Goal: Task Accomplishment & Management: Complete application form

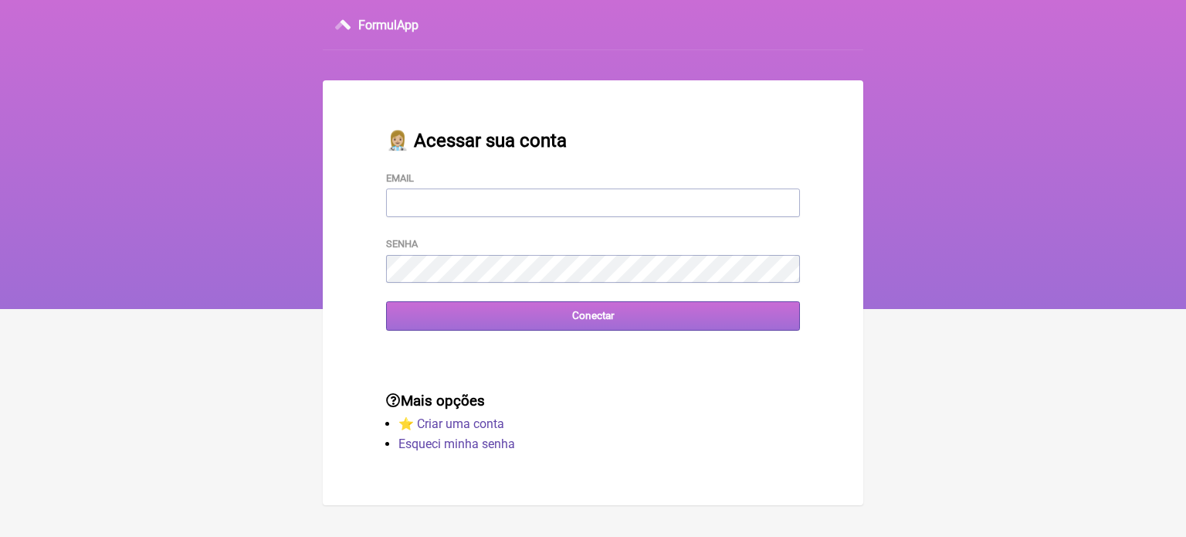
type input "[EMAIL_ADDRESS][DOMAIN_NAME]"
click at [534, 323] on input "Conectar" at bounding box center [593, 315] width 414 height 29
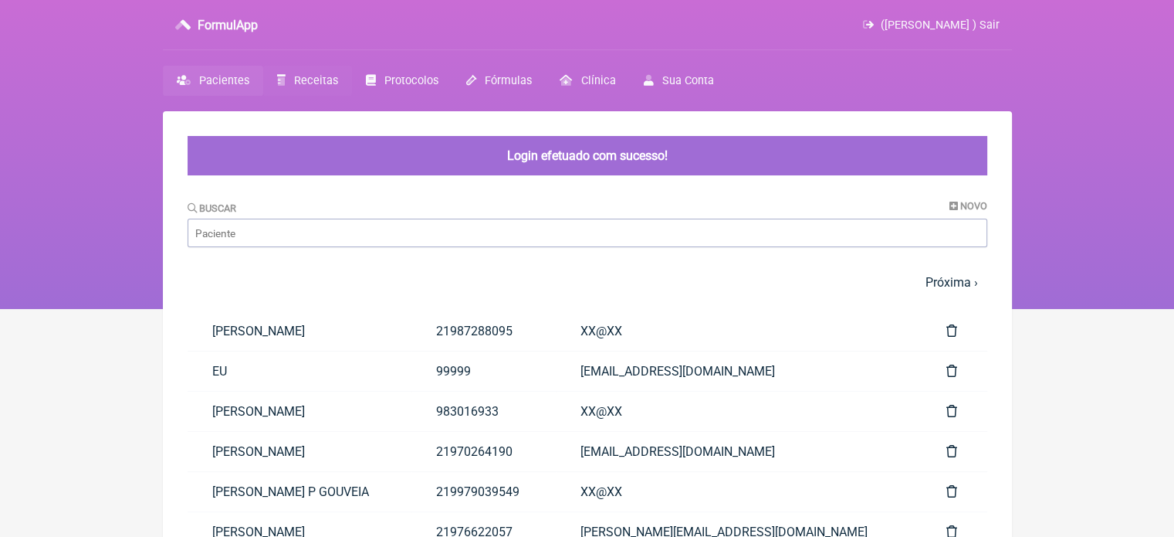
click at [311, 74] on span "Receitas" at bounding box center [316, 80] width 44 height 13
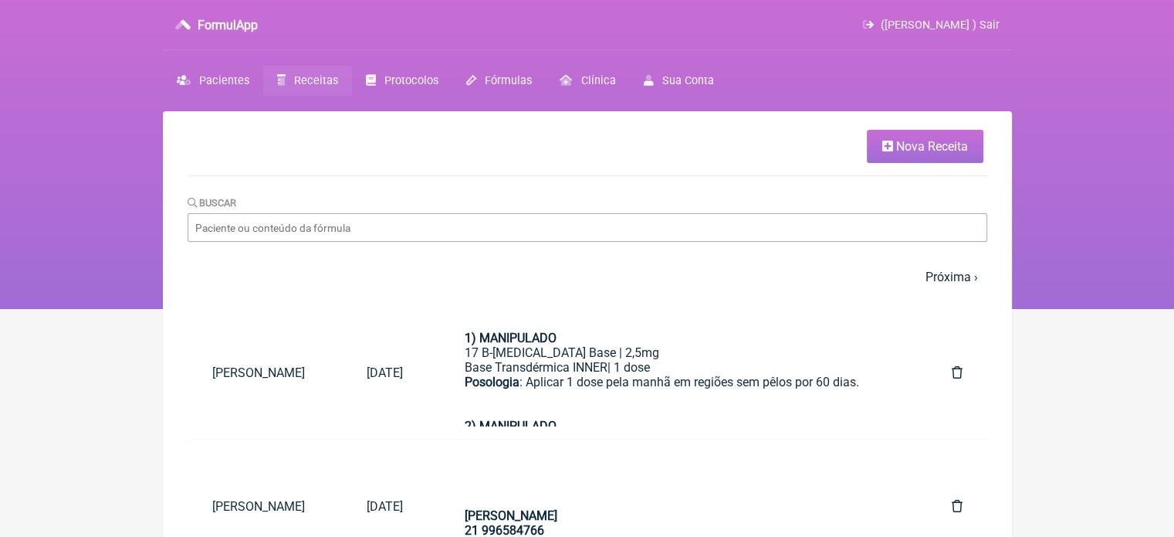
click at [903, 147] on span "Nova Receita" at bounding box center [932, 146] width 72 height 15
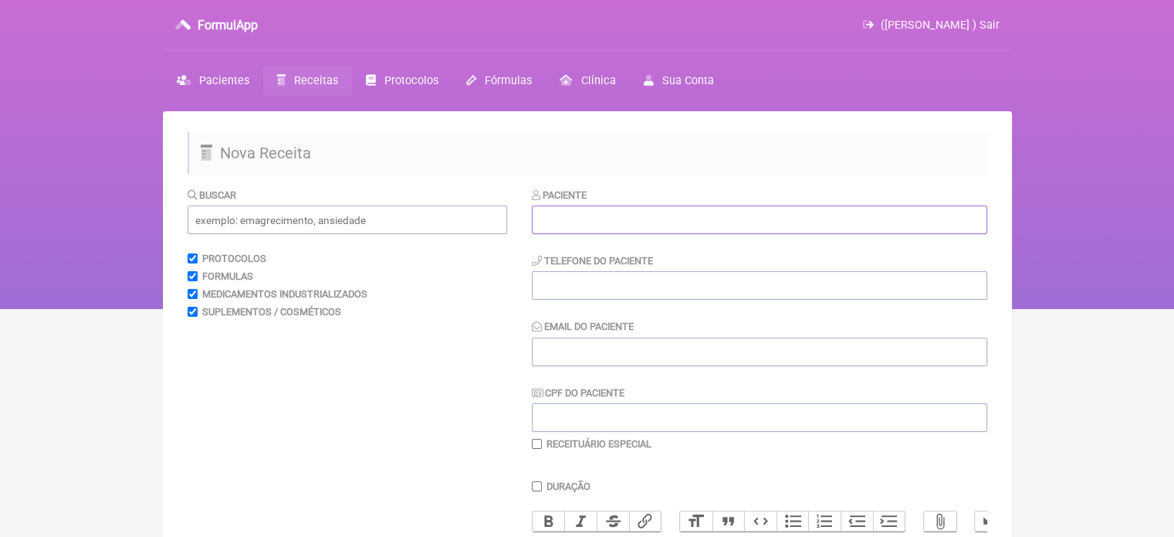
click at [699, 228] on input "text" at bounding box center [760, 219] width 456 height 29
click at [672, 222] on input "text" at bounding box center [760, 219] width 456 height 29
paste input "LEONARDO BORGES GONÇALVES"
type input "LEONARDO BORGES GONÇALVES"
click at [674, 293] on input "tel" at bounding box center [760, 285] width 456 height 29
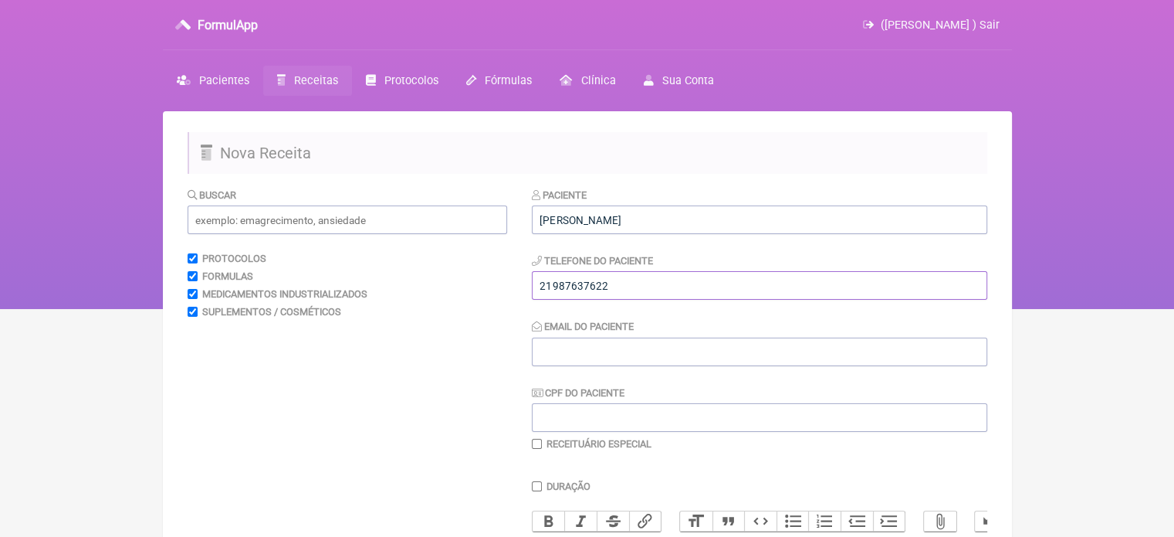
type input "21987637622"
click at [674, 354] on input "Email do Paciente" at bounding box center [760, 351] width 456 height 29
type input "X@X"
click at [327, 216] on input "text" at bounding box center [348, 219] width 320 height 29
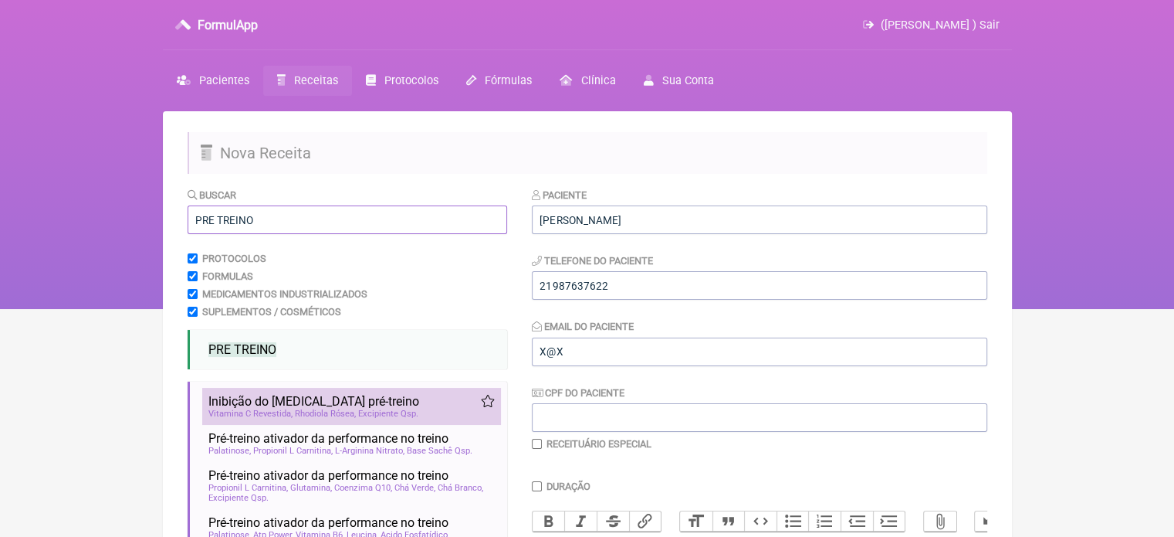
type input "PRE TREINO"
click at [266, 398] on span "Inibição do cortisol pré-treino" at bounding box center [313, 401] width 211 height 15
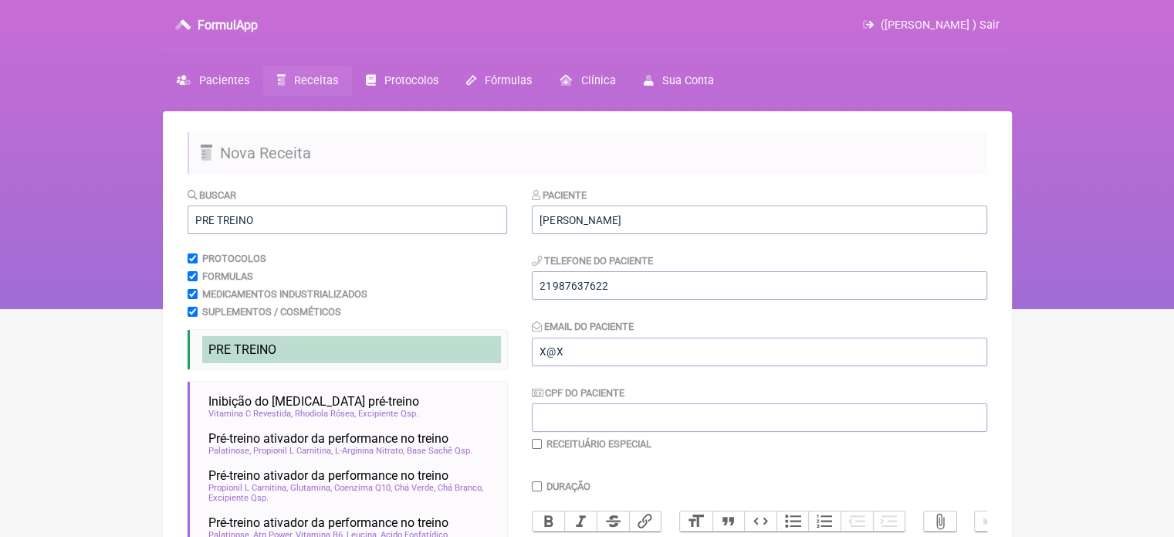
click at [267, 347] on span "PRE TREINO" at bounding box center [242, 349] width 68 height 15
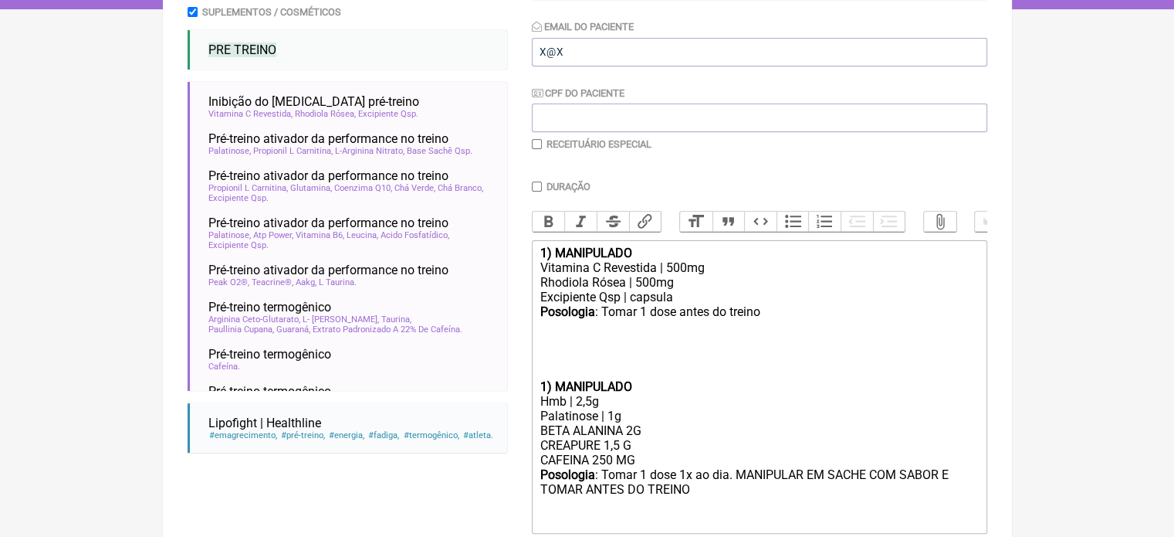
scroll to position [316, 0]
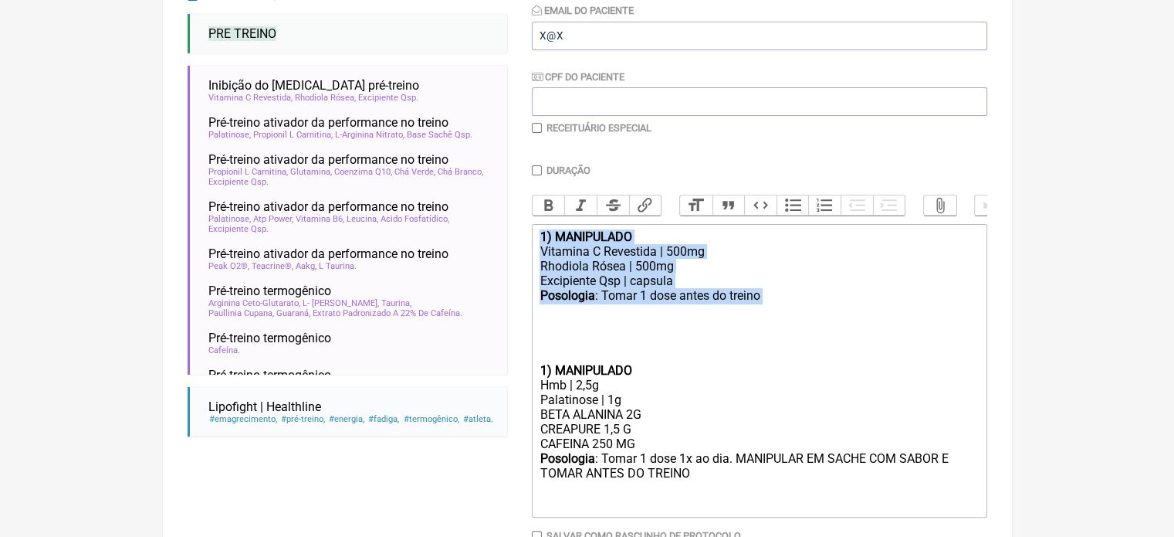
drag, startPoint x: 767, startPoint y: 314, endPoint x: 511, endPoint y: 234, distance: 267.9
click at [511, 234] on form "Buscar PRE TREINO Protocolos Formulas Medicamentos Industrializados Suplementos…" at bounding box center [588, 236] width 800 height 730
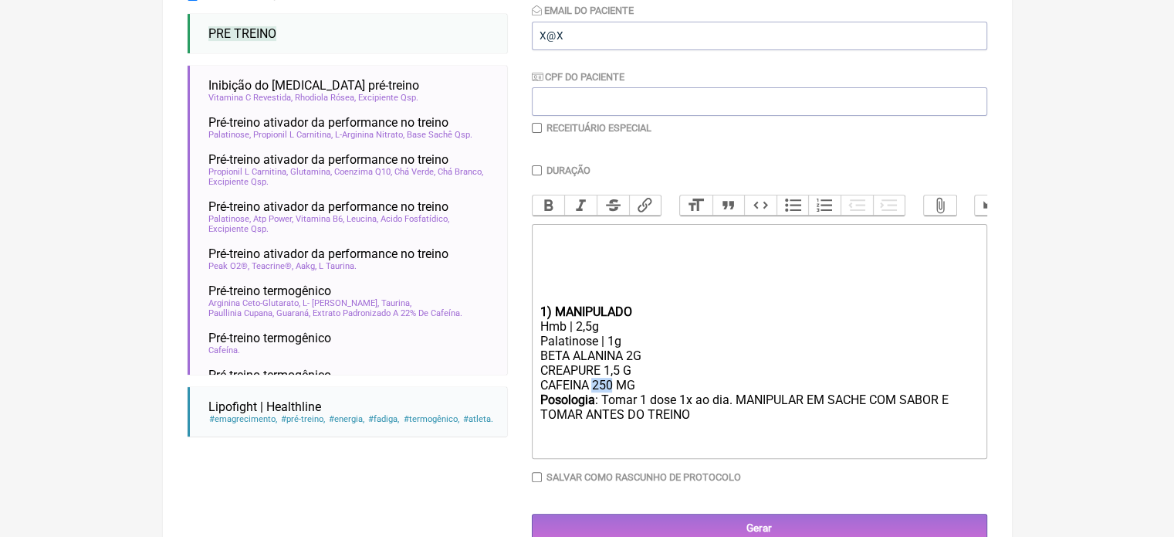
drag, startPoint x: 615, startPoint y: 399, endPoint x: 596, endPoint y: 399, distance: 18.5
click at [596, 392] on div "BETA ALANINA 2G CREAPURE 1,5 G CAFEINA 250 MG" at bounding box center [759, 370] width 439 height 44
type trix-editor "<div>ㅤ<br><br></div><div><br><br><br></div><div><strong>1) MANIPULADO</strong><…"
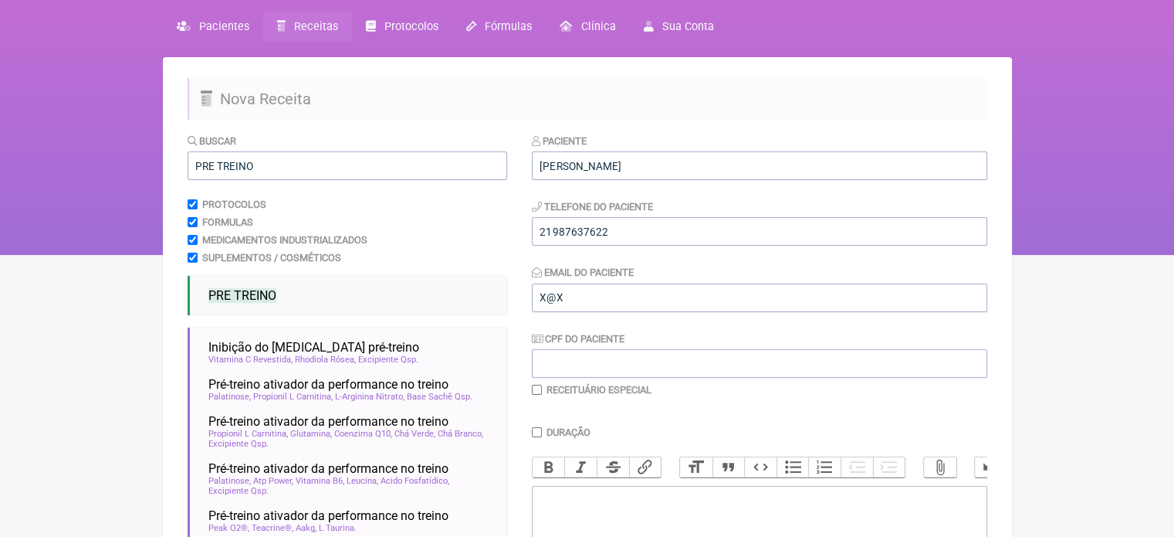
scroll to position [51, 0]
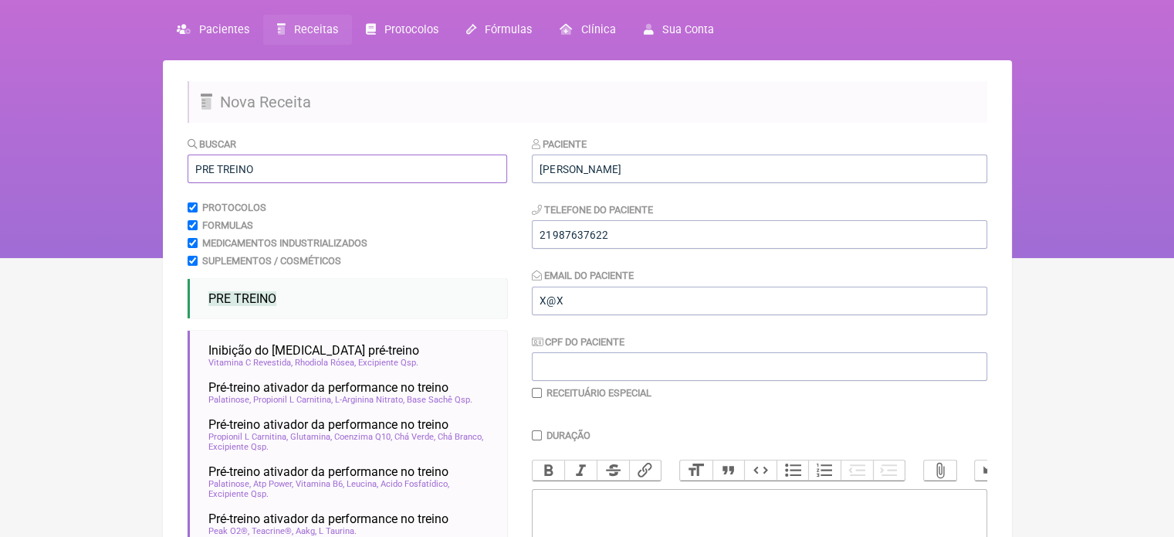
drag, startPoint x: 263, startPoint y: 168, endPoint x: 142, endPoint y: 172, distance: 121.3
click at [143, 173] on div "FormulApp (Flavio Caldas Caetano ) Sair Pacientes Receitas Protocolos Fórmulas …" at bounding box center [587, 103] width 1174 height 309
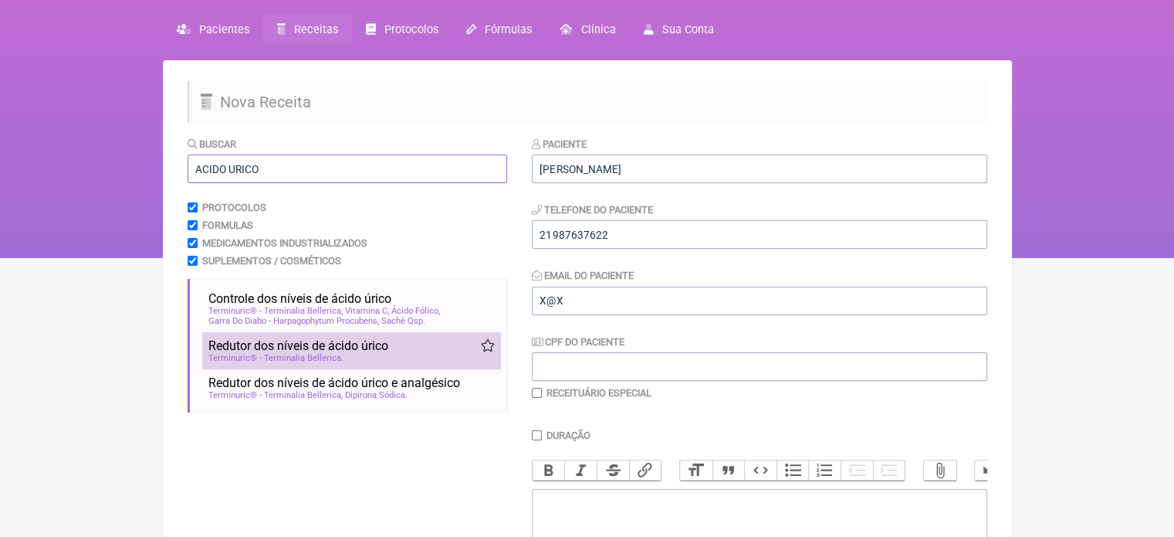
type input "ACIDO URICO"
click at [334, 353] on span "Redutor dos níveis de ácido úrico" at bounding box center [298, 345] width 180 height 15
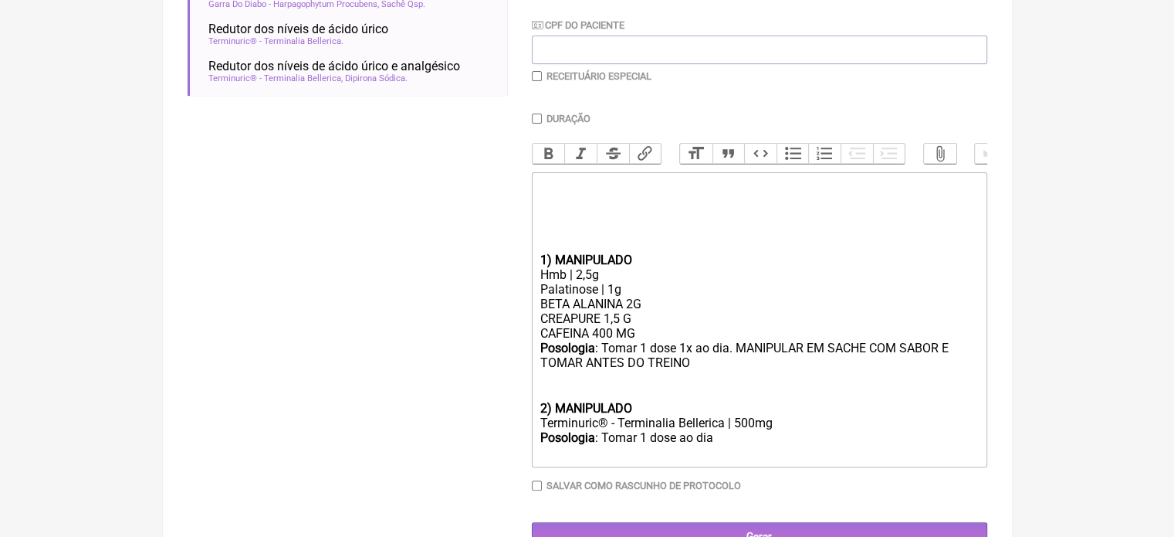
scroll to position [369, 0]
drag, startPoint x: 603, startPoint y: 435, endPoint x: 534, endPoint y: 432, distance: 69.6
click at [534, 432] on trix-editor "ㅤ 1) MANIPULADO Hmb | 2,5g Palatinose | 1g BETA ALANINA 2G CREAPURE 1,5 G CAFEI…" at bounding box center [760, 318] width 456 height 295
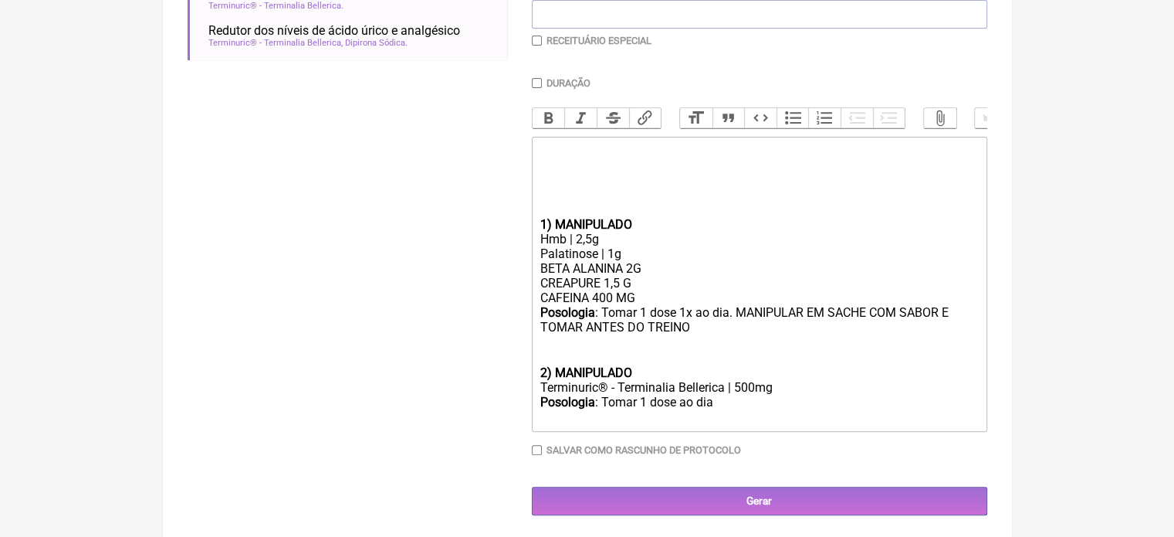
scroll to position [421, 0]
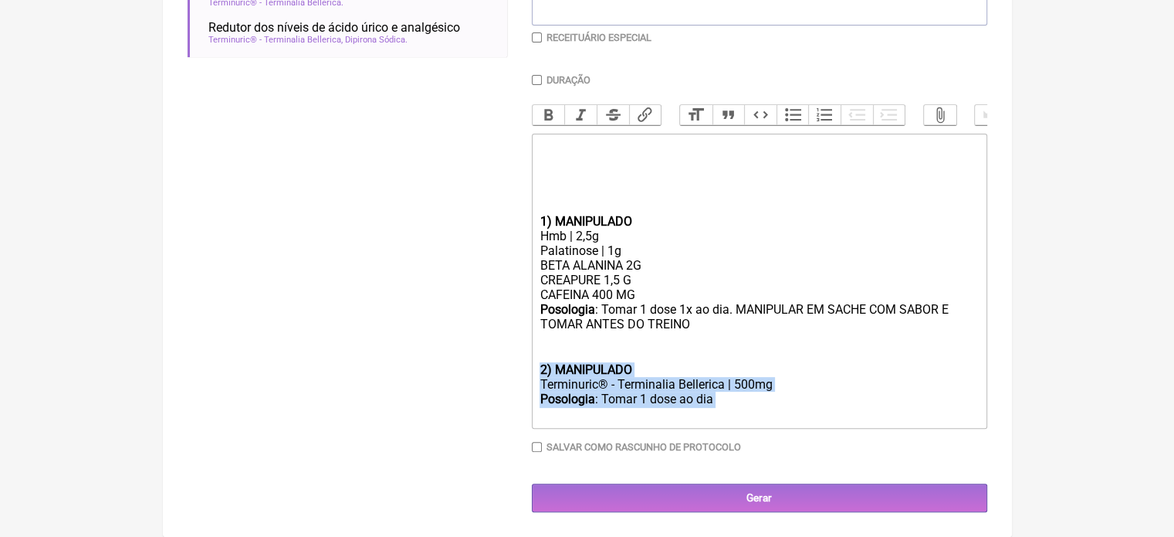
drag, startPoint x: 732, startPoint y: 400, endPoint x: 523, endPoint y: 368, distance: 211.0
click at [523, 368] on form "Buscar ACIDO URICO Protocolos Formulas Medicamentos Industrializados Suplemento…" at bounding box center [588, 146] width 800 height 731
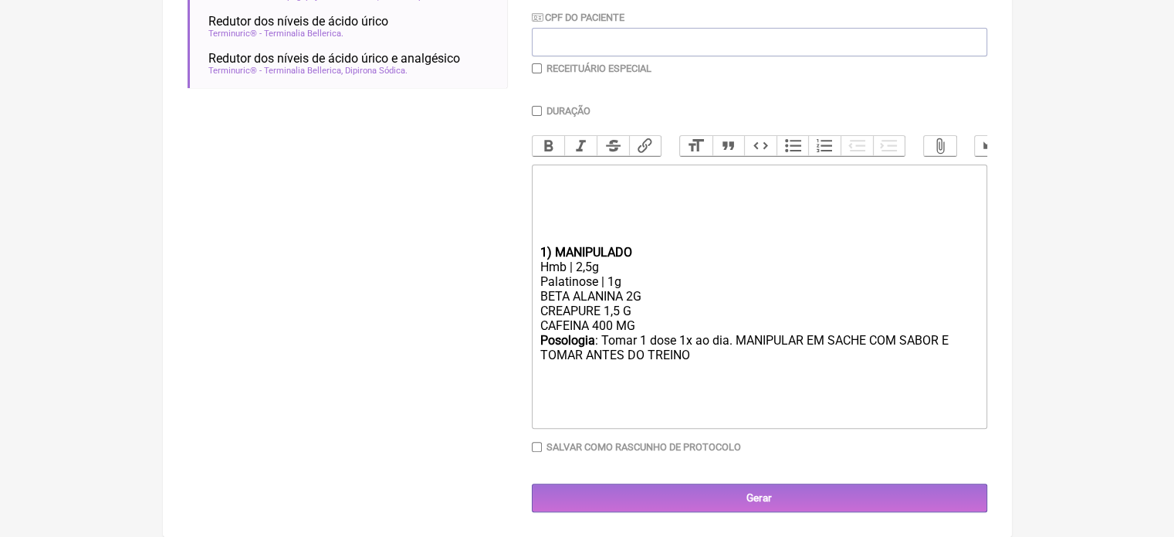
scroll to position [389, 0]
type trix-editor "<div>ㅤ<br><br></div><div><br><br><br></div><div><strong>1) MANIPULADO</strong><…"
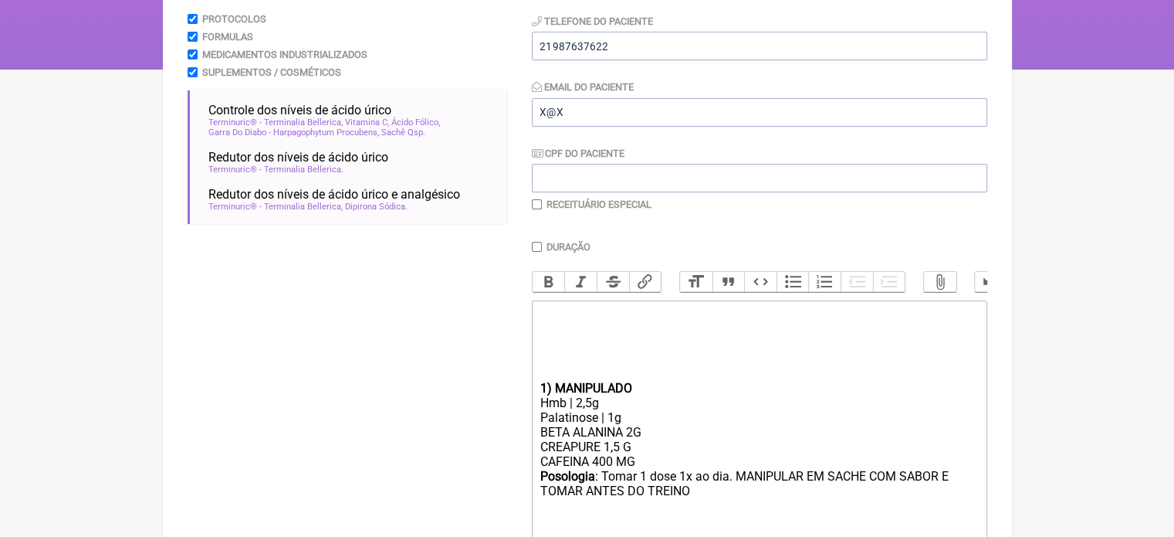
scroll to position [235, 0]
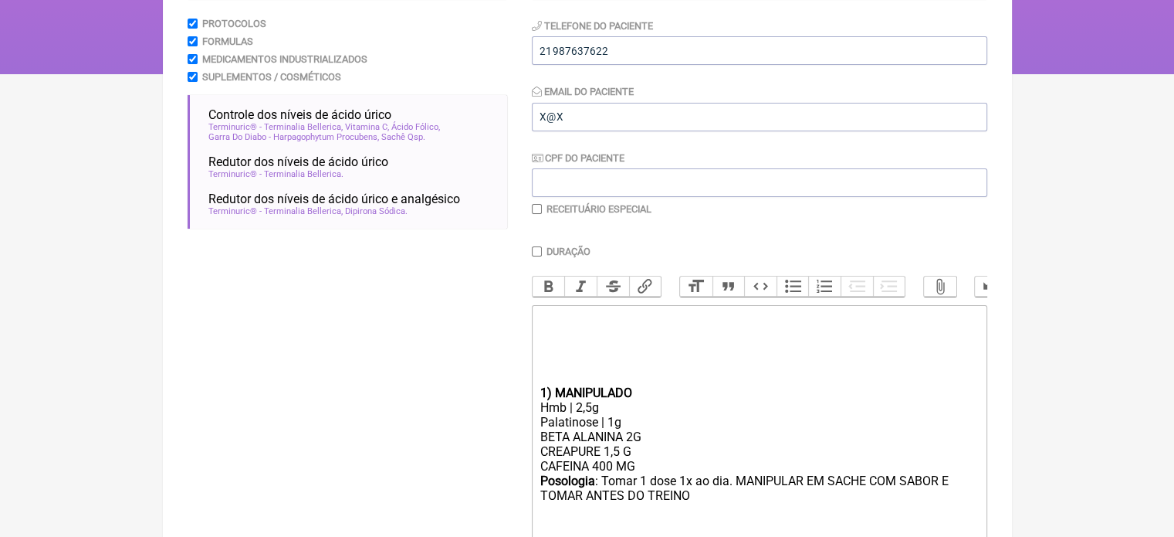
click at [537, 250] on input "Duração" at bounding box center [537, 251] width 10 height 10
checkbox input "true"
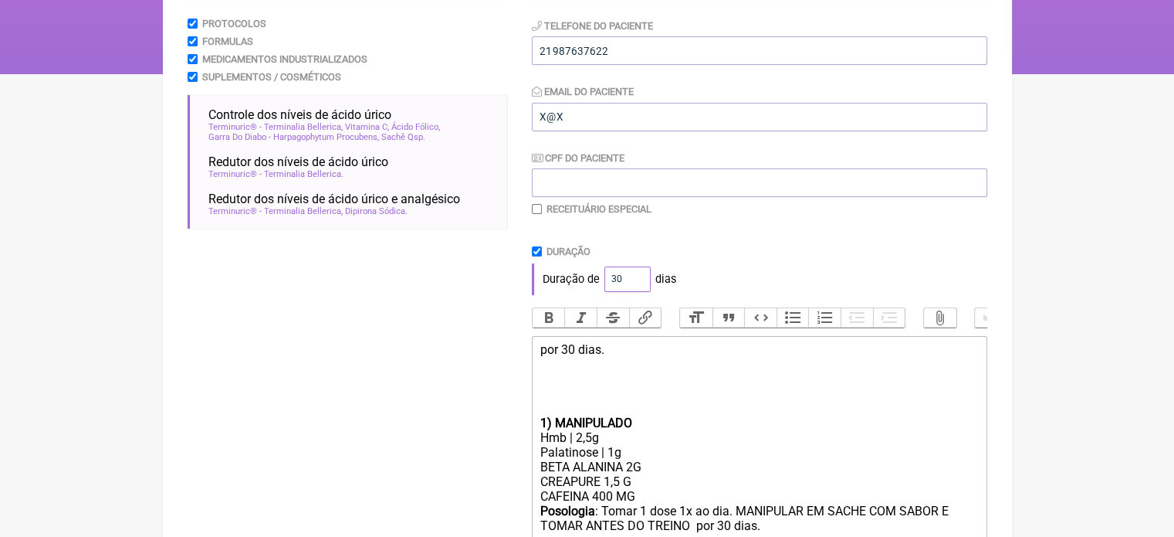
drag, startPoint x: 622, startPoint y: 280, endPoint x: 599, endPoint y: 280, distance: 23.2
click at [599, 280] on div "Duração de 30 dias" at bounding box center [760, 278] width 456 height 31
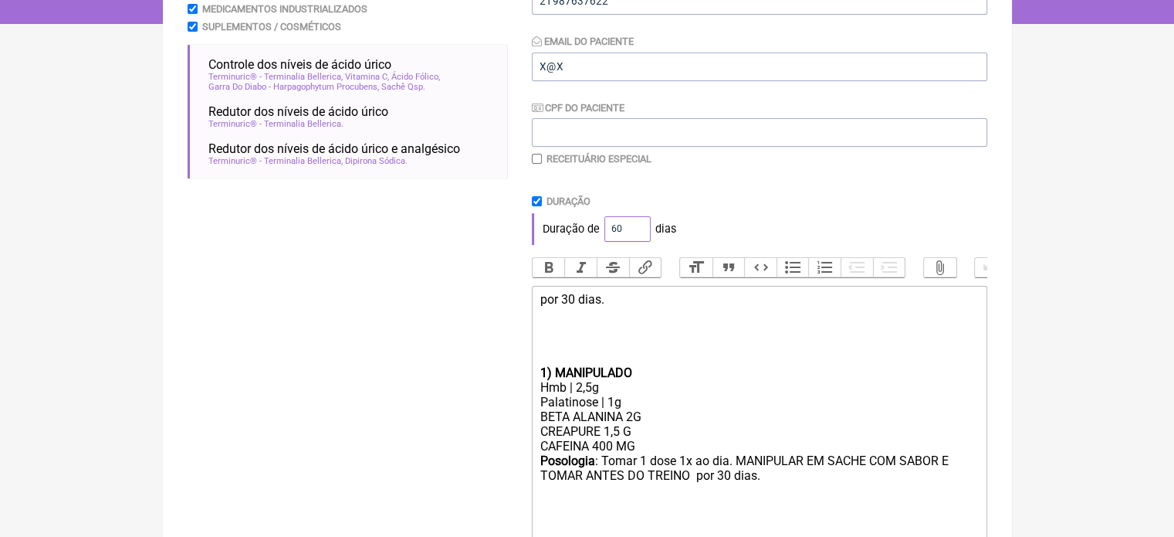
scroll to position [417, 0]
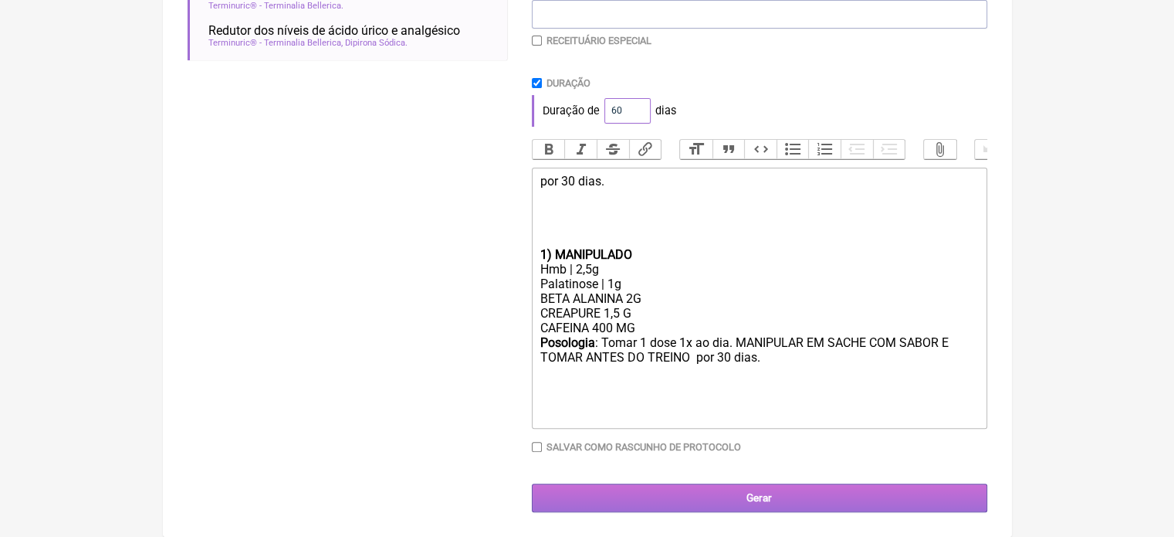
type input "60"
click at [700, 496] on input "Gerar" at bounding box center [760, 497] width 456 height 29
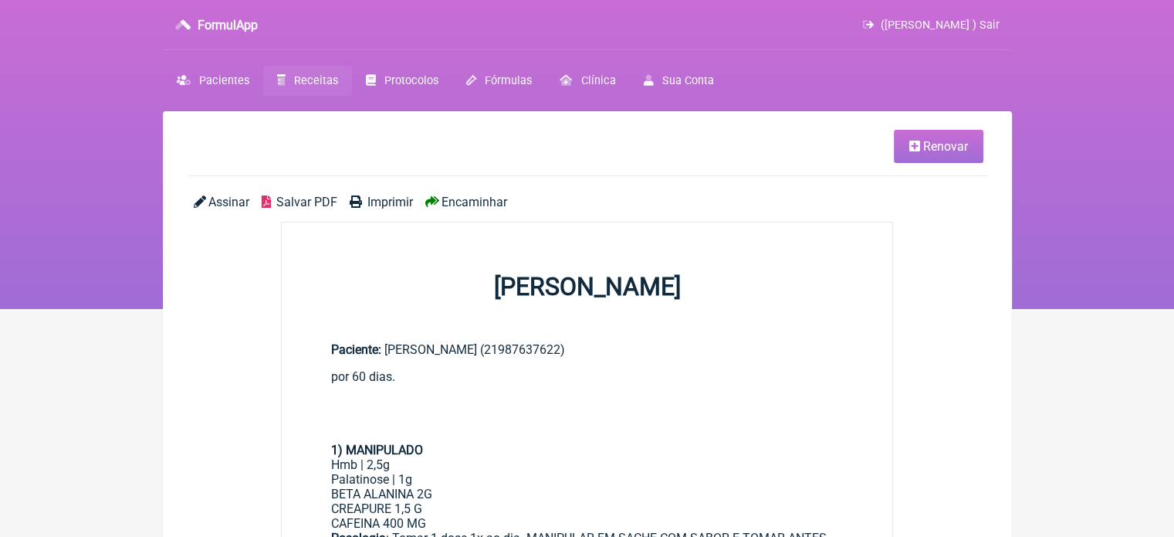
click at [381, 200] on span "Imprimir" at bounding box center [391, 202] width 46 height 15
click at [943, 146] on span "Renovar" at bounding box center [945, 146] width 45 height 15
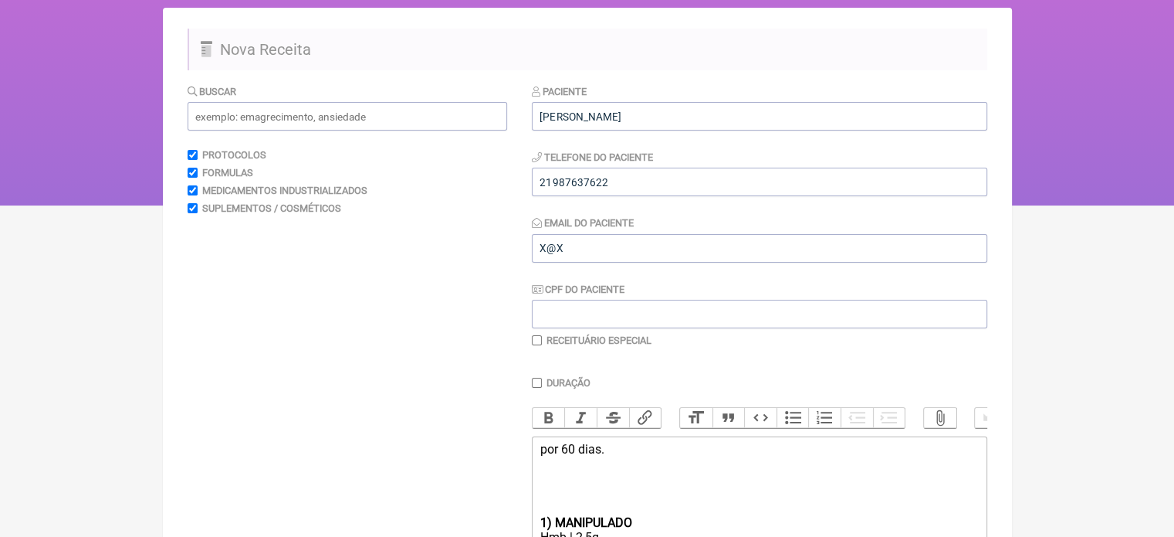
scroll to position [232, 0]
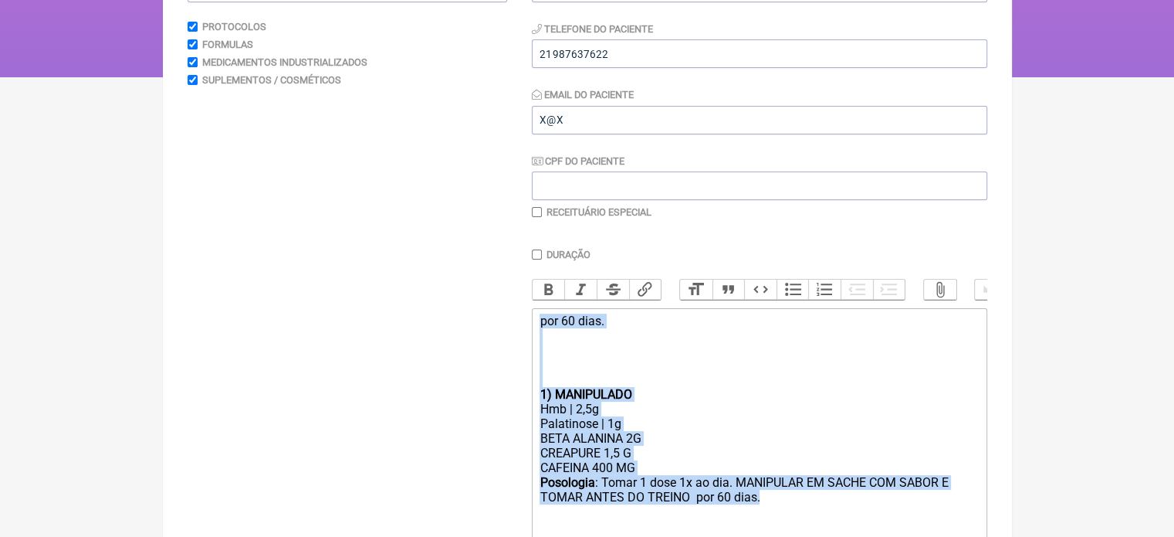
drag, startPoint x: 773, startPoint y: 515, endPoint x: 525, endPoint y: 327, distance: 311.3
click at [525, 327] on form "Buscar Protocolos Formulas Medicamentos Industrializados Suplementos / Cosmétic…" at bounding box center [588, 303] width 800 height 697
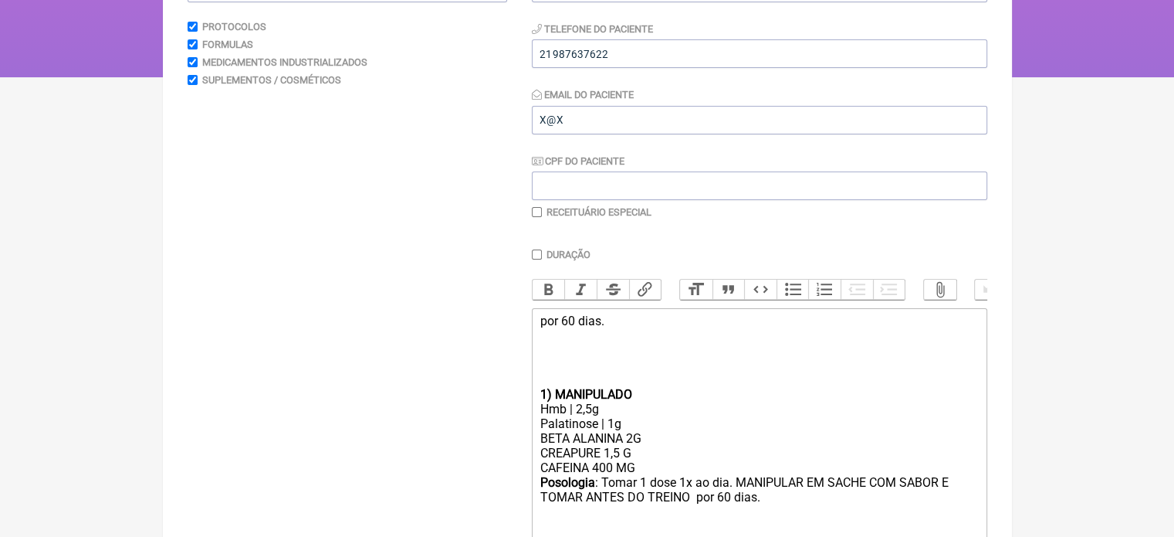
type trix-editor "<div><br><br><br></div><div><br><br></div>"
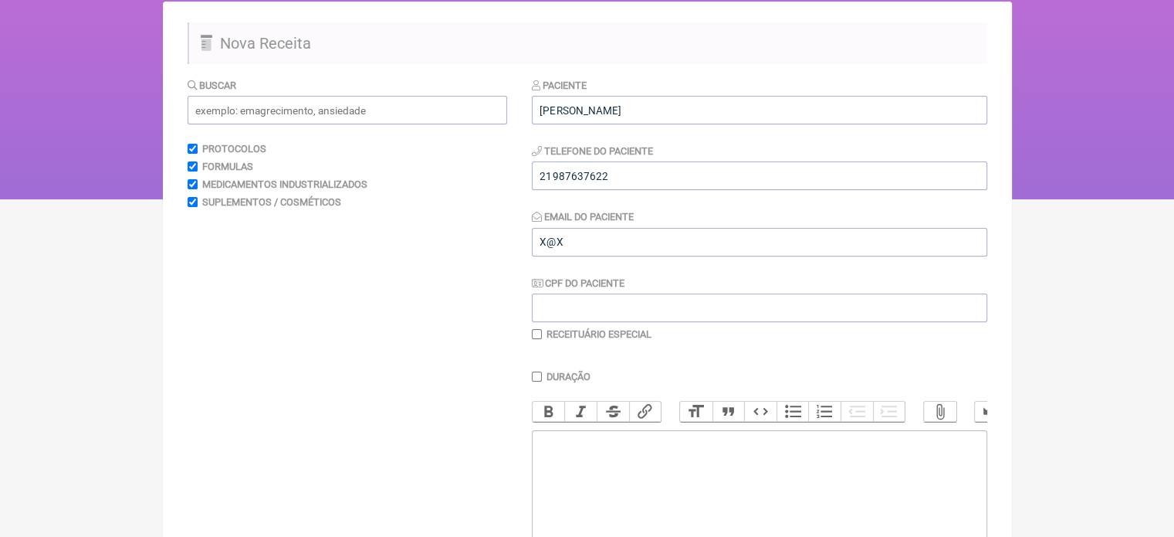
scroll to position [0, 0]
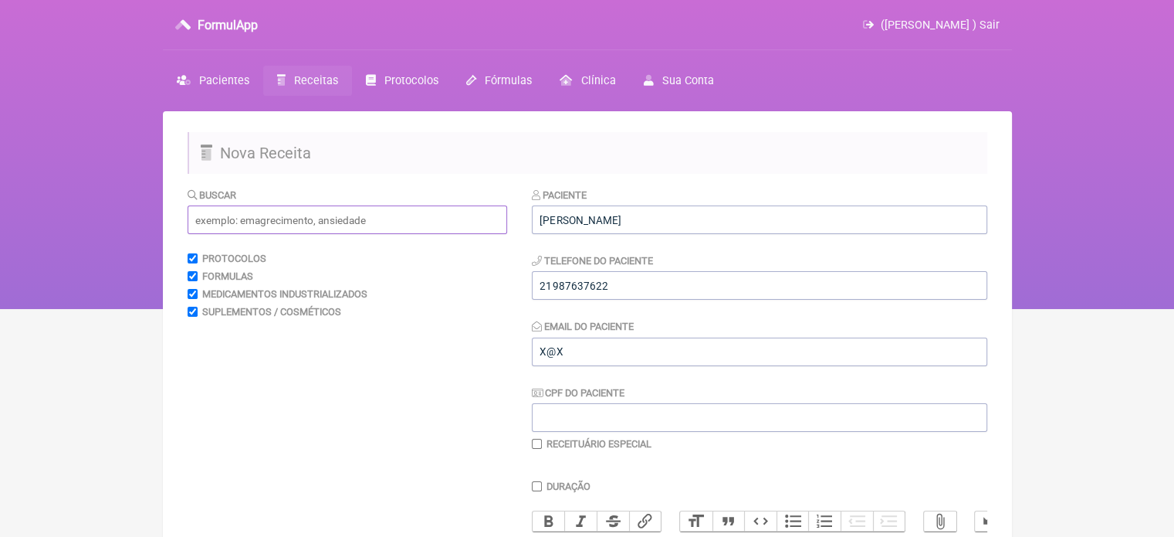
click at [293, 231] on input "text" at bounding box center [348, 219] width 320 height 29
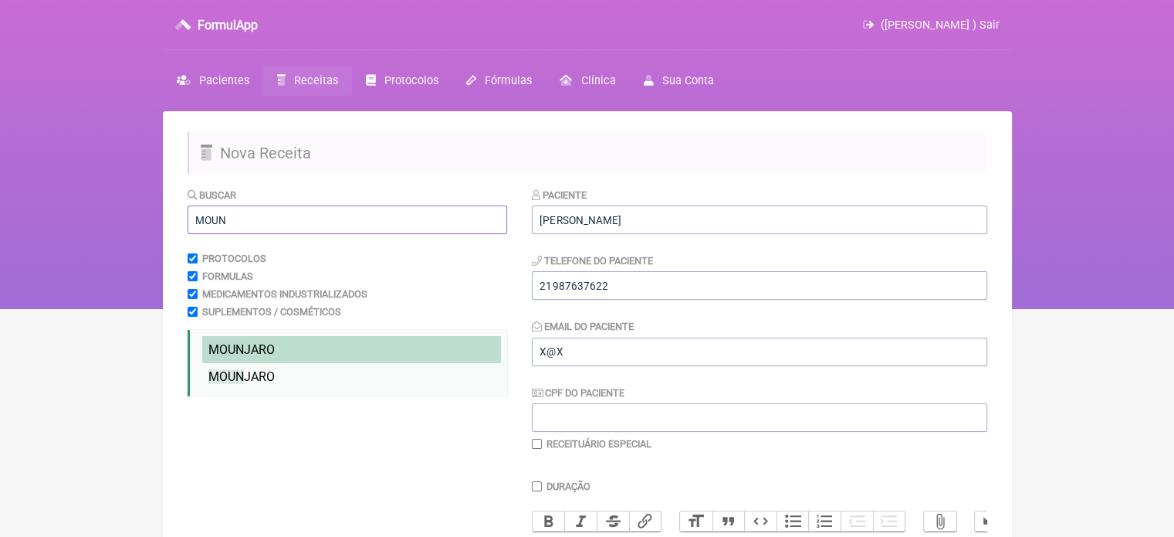
type input "MOUN"
click at [269, 345] on span "MOUN JARO" at bounding box center [241, 349] width 66 height 15
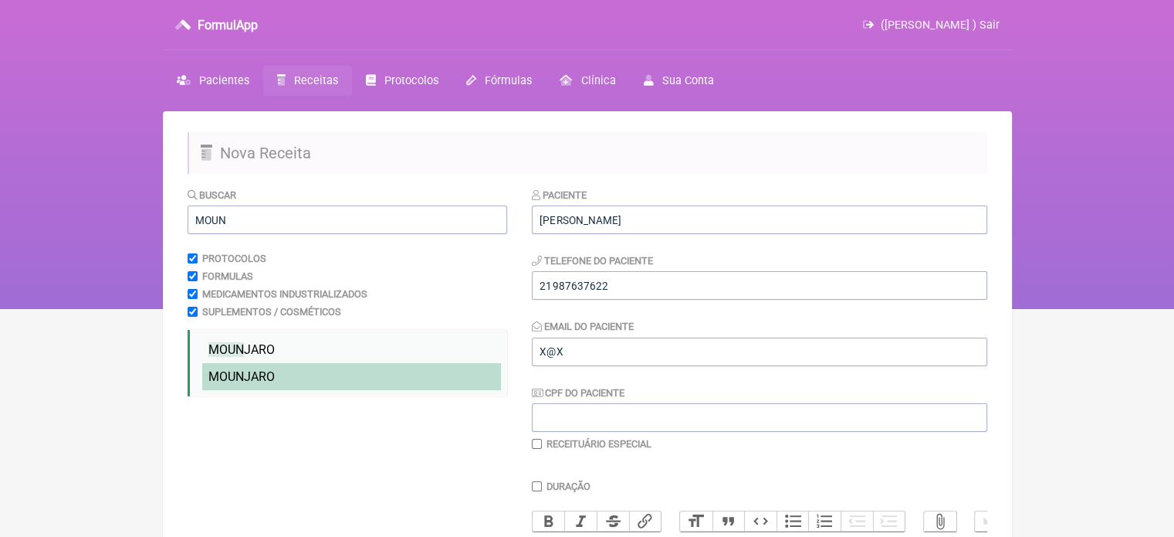
click at [259, 381] on span "MOUN JARO" at bounding box center [241, 376] width 66 height 15
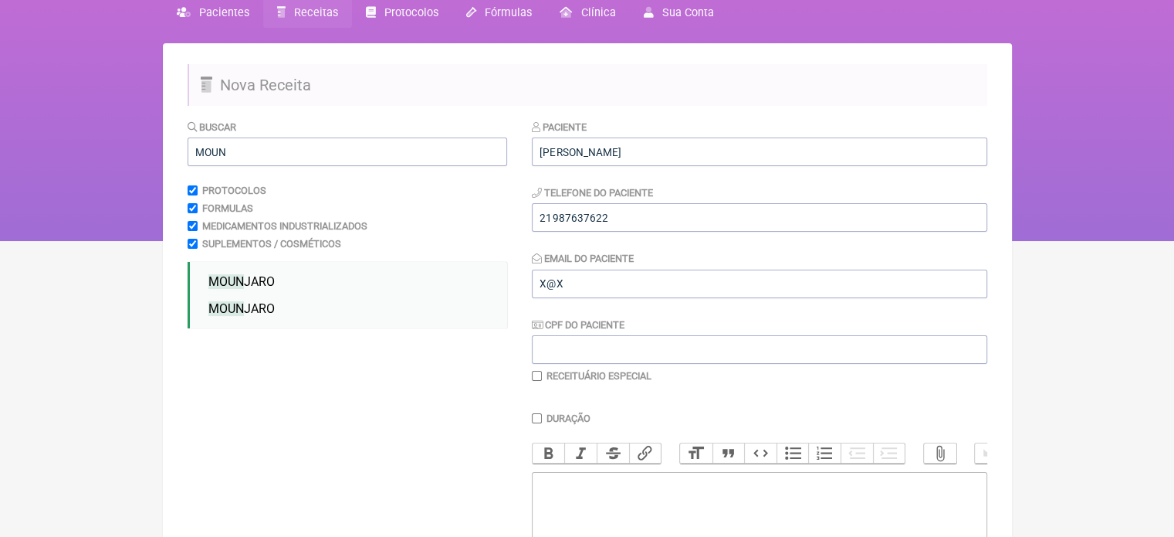
scroll to position [386, 0]
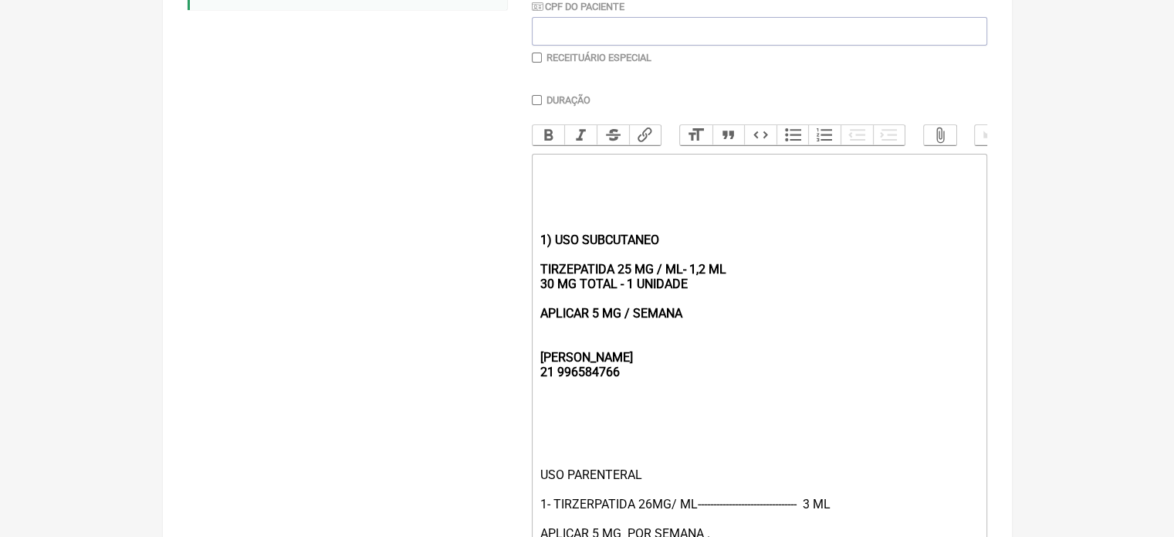
drag, startPoint x: 704, startPoint y: 329, endPoint x: 537, endPoint y: 232, distance: 193.3
click at [537, 234] on trix-editor "1) USO SUBCUTANEO TIRZEPATIDA 25 MG / ML- 1,2 ML 30 MG TOTAL - 1 UNIDADE APLICA…" at bounding box center [760, 372] width 456 height 437
type trix-editor "<div><br><br><br></div><div><br><strong><br><br><br>REBECCA&nbsp;<br>21 9965847…"
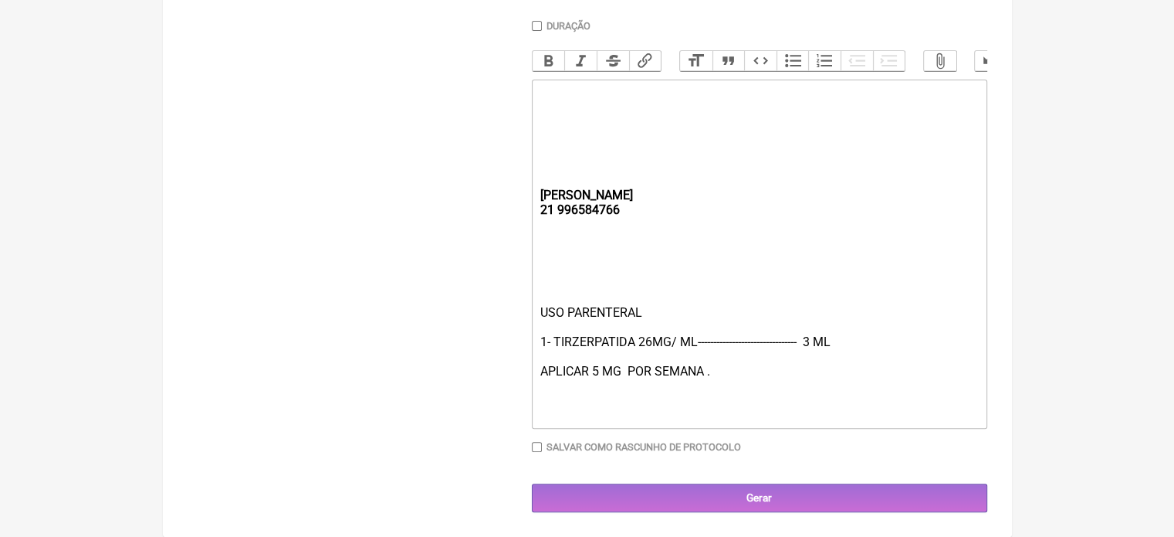
scroll to position [475, 0]
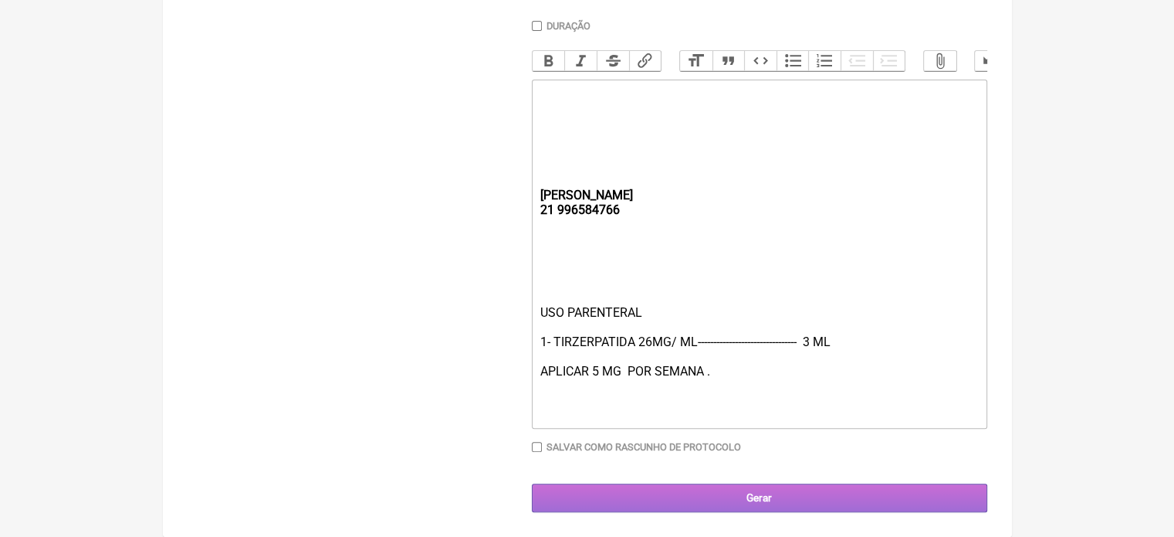
click at [744, 496] on input "Gerar" at bounding box center [760, 497] width 456 height 29
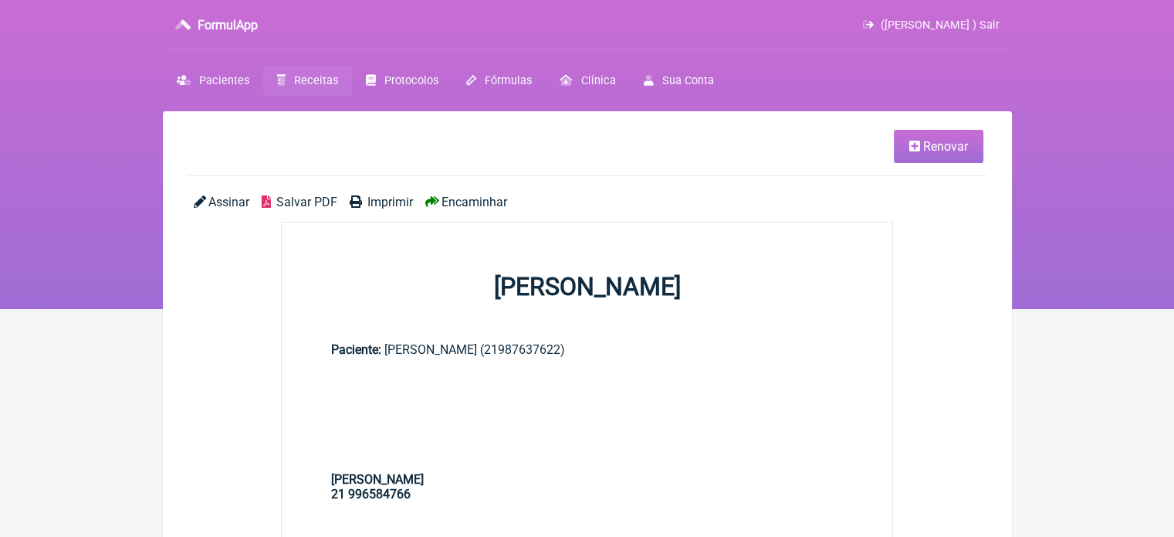
click at [378, 205] on span "Imprimir" at bounding box center [391, 202] width 46 height 15
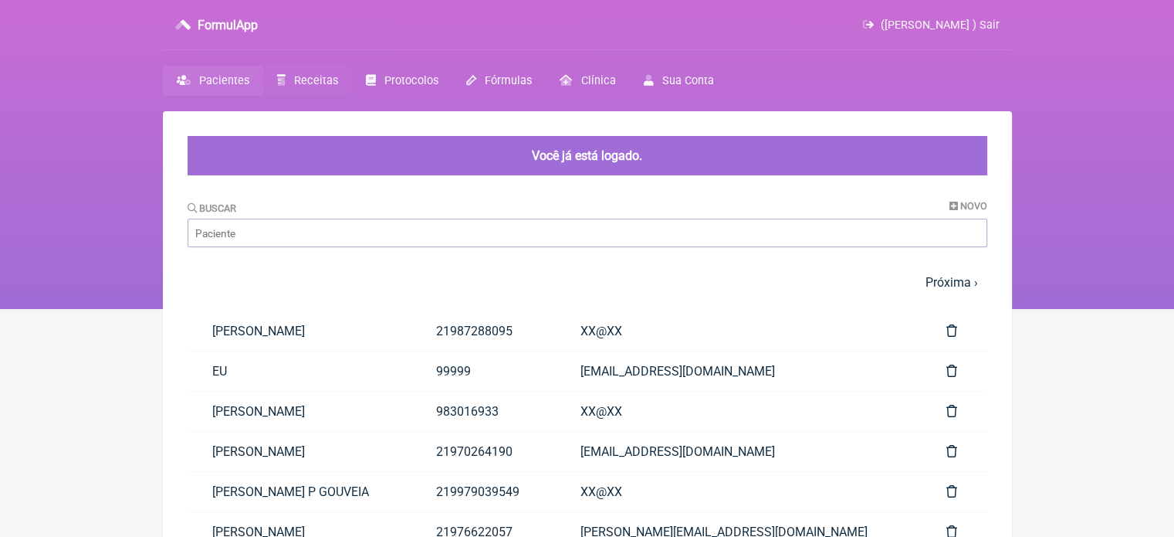
click at [308, 83] on span "Receitas" at bounding box center [316, 80] width 44 height 13
